Goal: Information Seeking & Learning: Learn about a topic

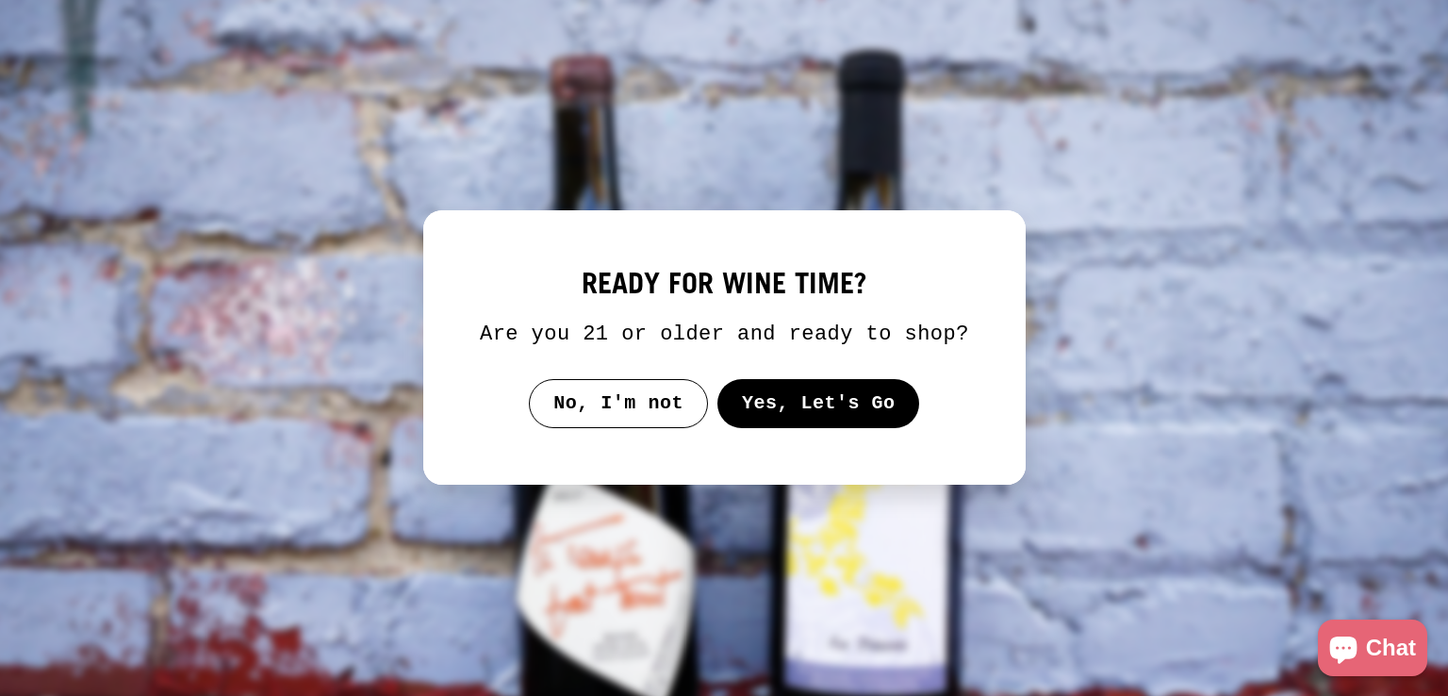
click at [778, 408] on button "Yes, Let's Go" at bounding box center [818, 403] width 203 height 49
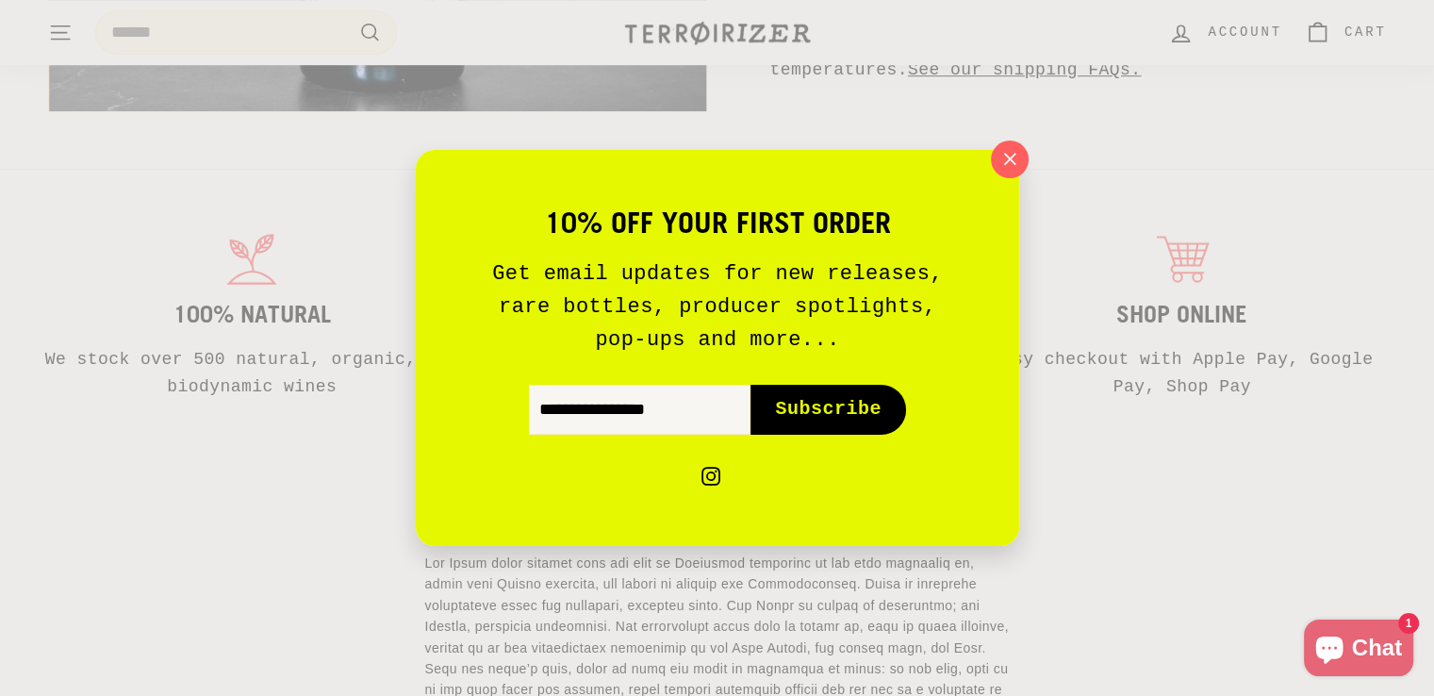
scroll to position [1071, 0]
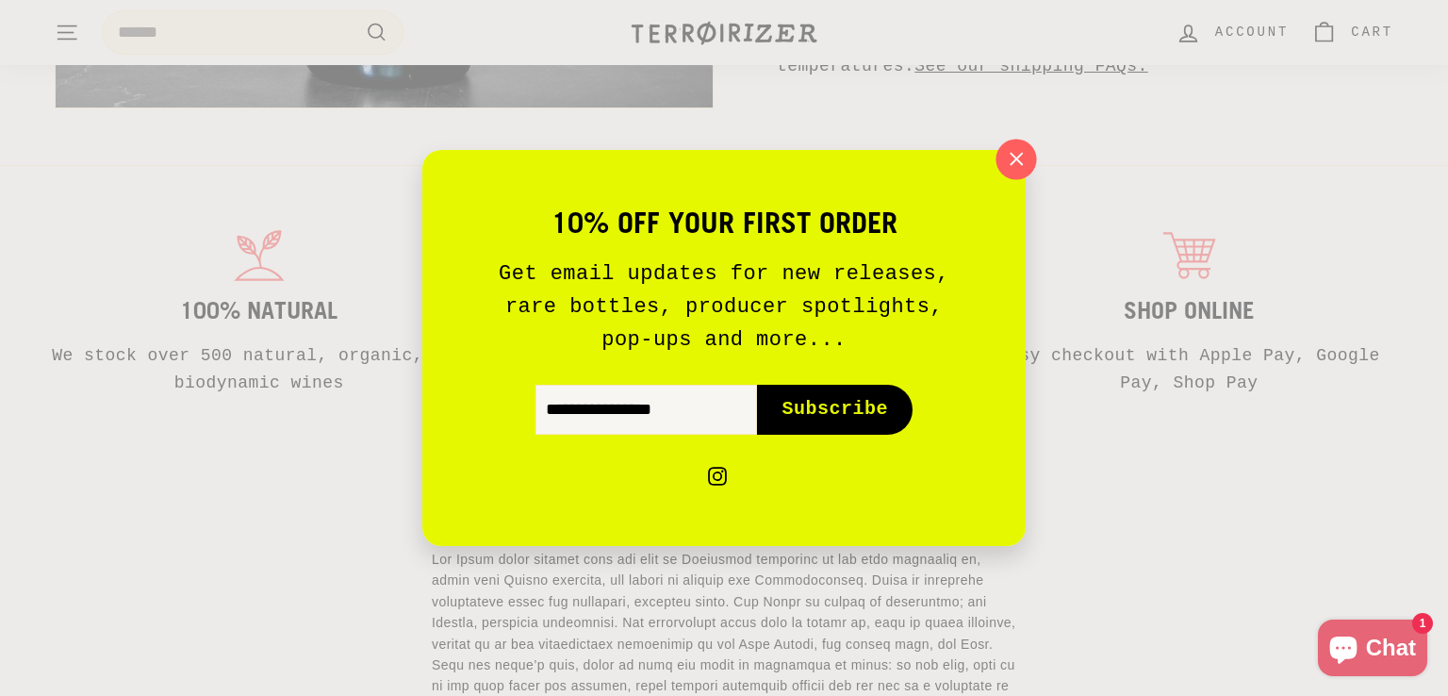
click at [1004, 152] on icon "button" at bounding box center [1016, 159] width 28 height 28
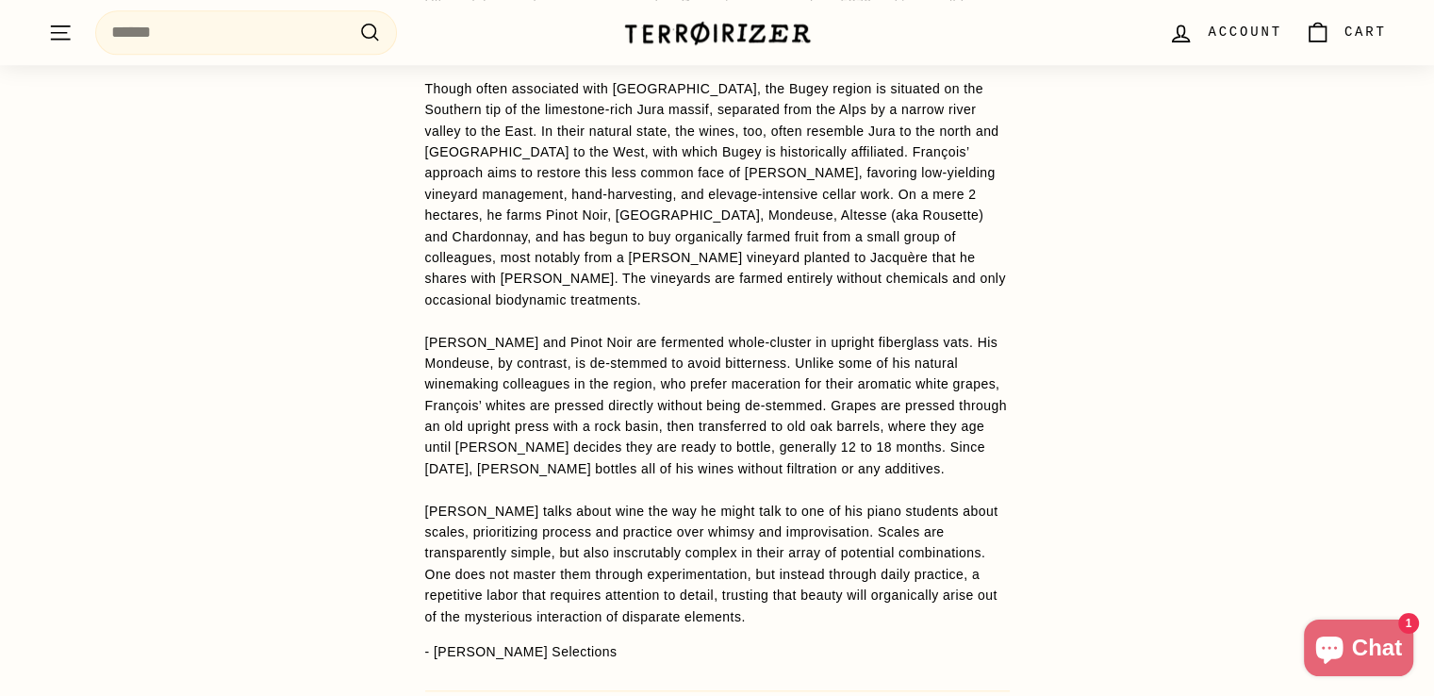
scroll to position [1984, 0]
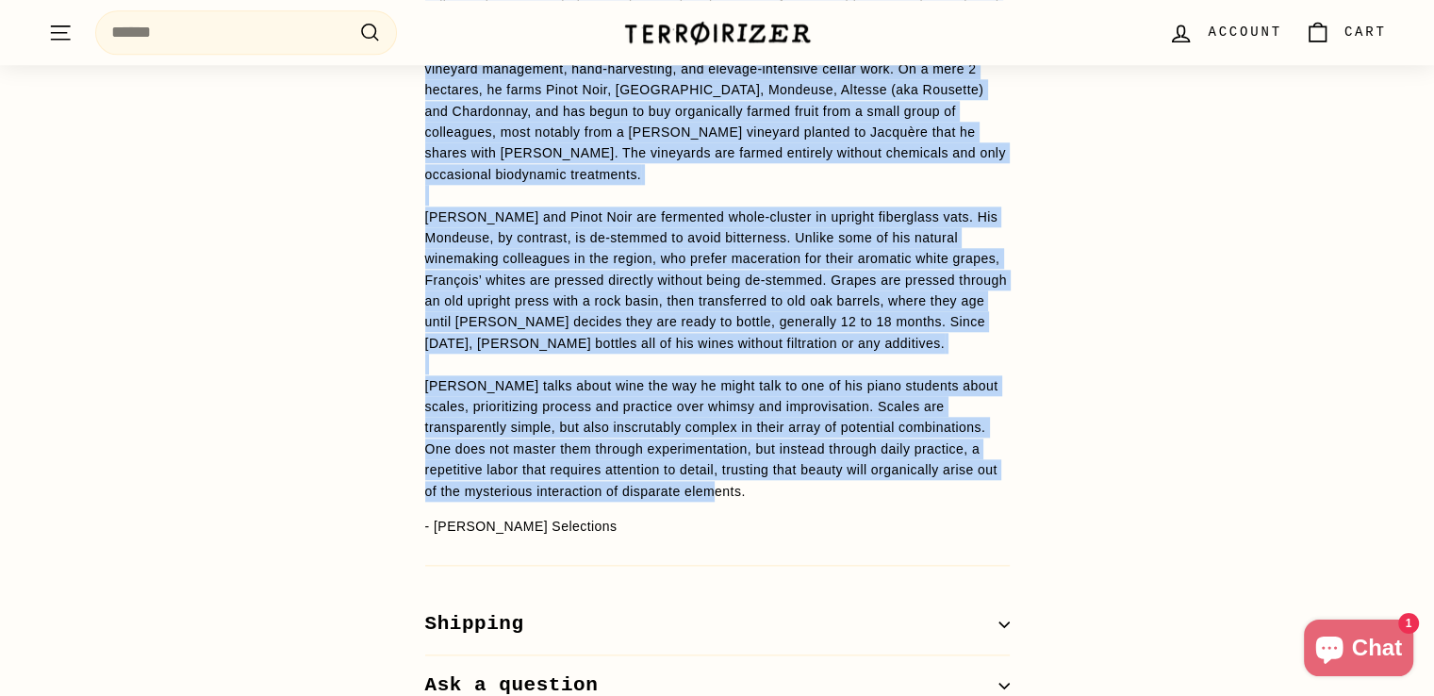
drag, startPoint x: 428, startPoint y: 115, endPoint x: 746, endPoint y: 455, distance: 465.6
click at [746, 455] on p "Though often associated with [GEOGRAPHIC_DATA], the Bugey region is situated on…" at bounding box center [717, 68] width 585 height 865
copy p "lo Ipsum dolor sitamet cons adi elit se Doeiusmod temporinc ut lab etdo magnaal…"
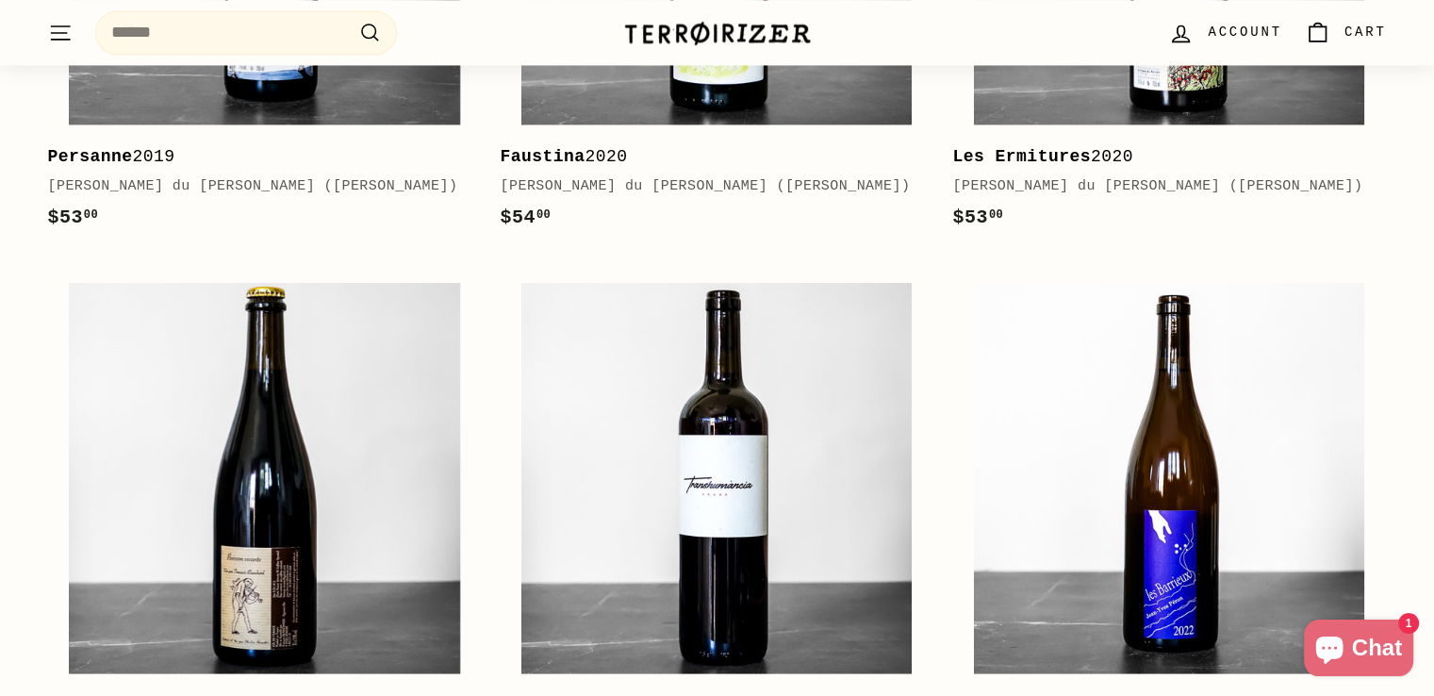
scroll to position [3413, 0]
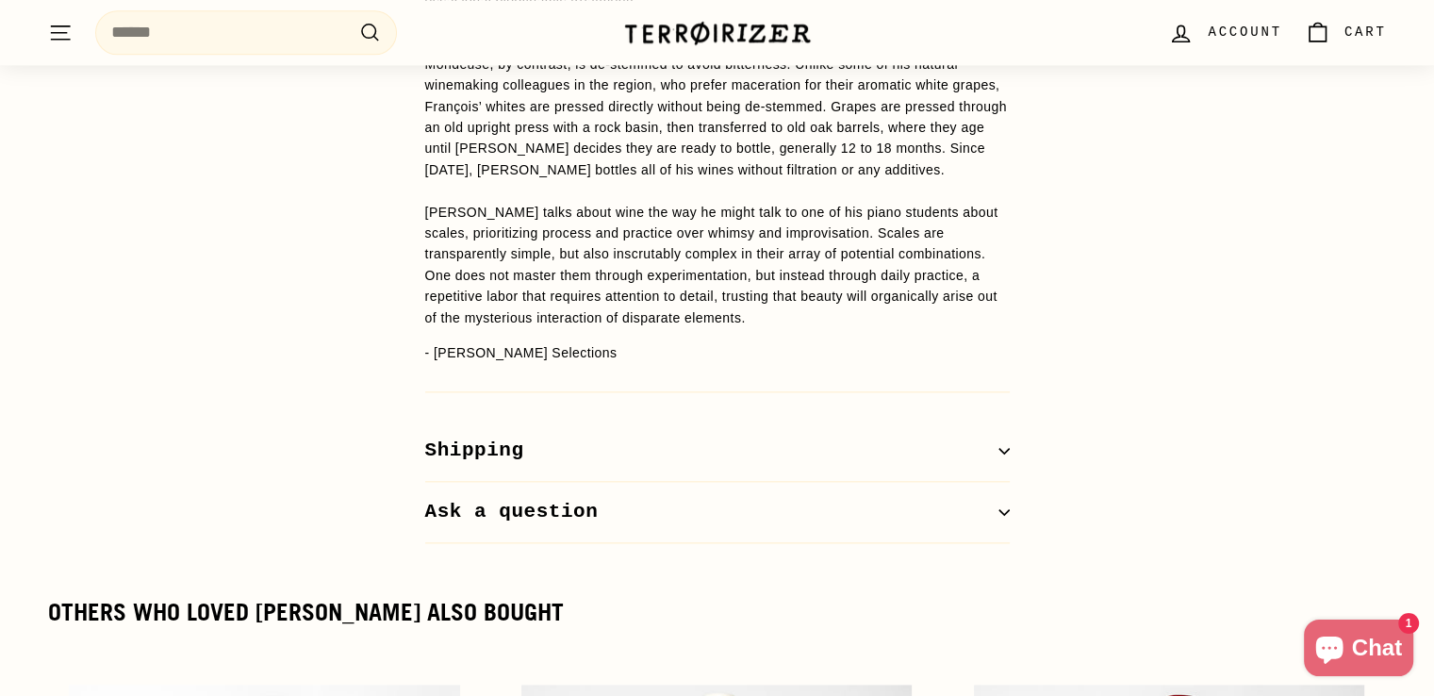
scroll to position [2157, 0]
